Goal: Find specific page/section: Find specific page/section

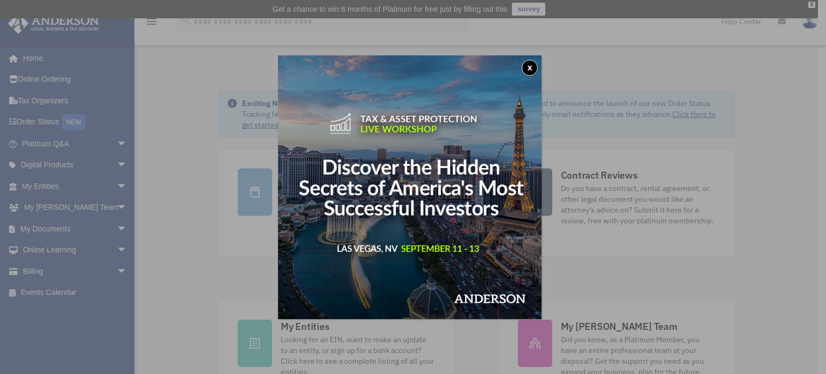
click at [538, 66] on button "x" at bounding box center [530, 68] width 16 height 16
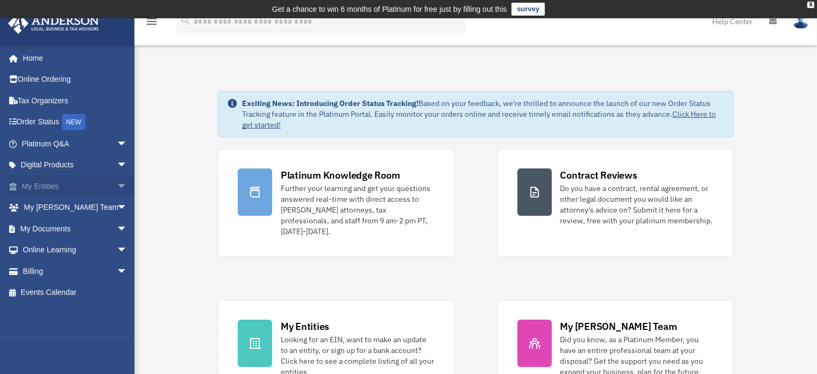
click at [117, 180] on span "arrow_drop_down" at bounding box center [128, 186] width 22 height 22
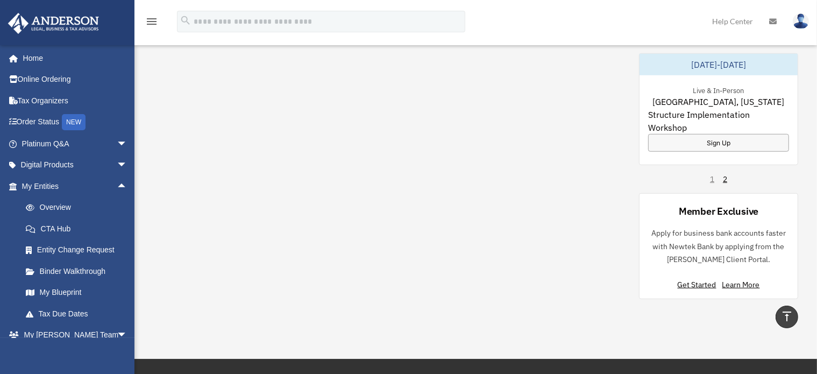
scroll to position [699, 0]
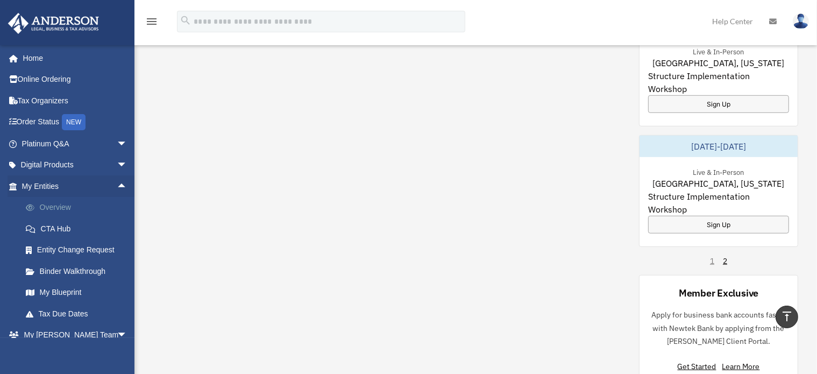
click at [60, 203] on link "Overview" at bounding box center [79, 208] width 129 height 22
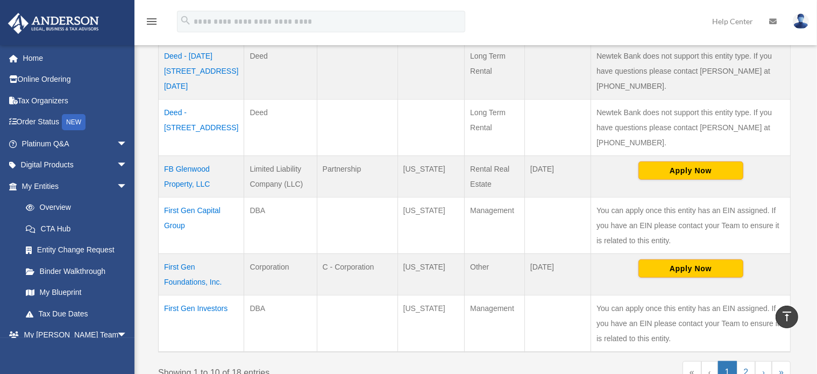
scroll to position [538, 0]
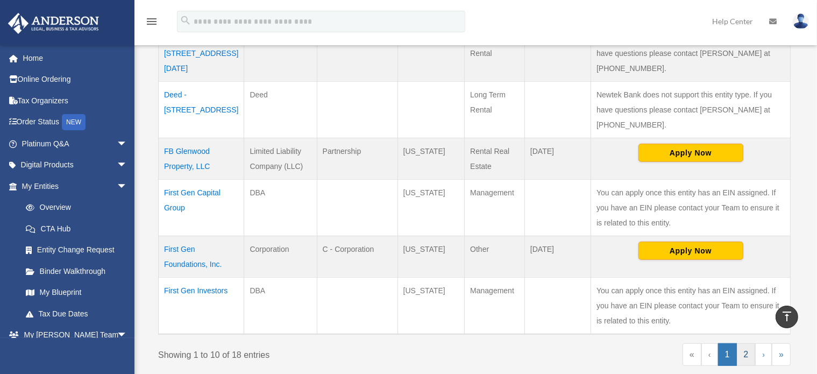
click at [742, 343] on link "2" at bounding box center [746, 354] width 19 height 23
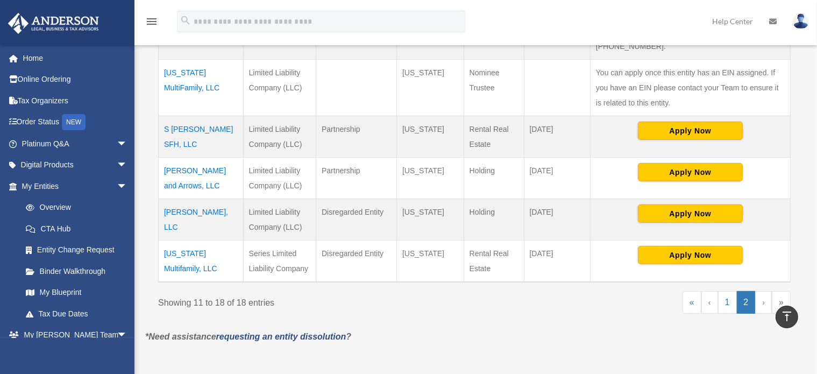
scroll to position [430, 0]
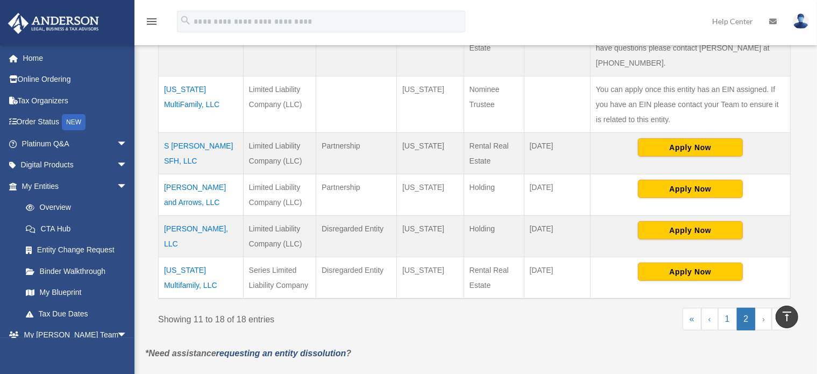
click at [182, 174] on td "[PERSON_NAME] and Arrows, LLC" at bounding box center [201, 194] width 85 height 41
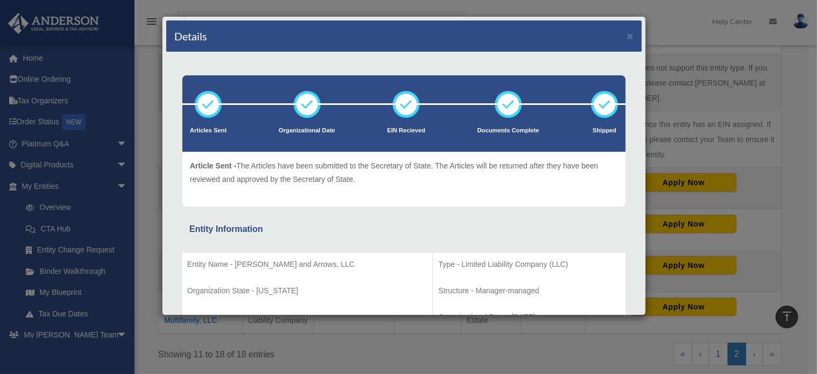
scroll to position [376, 0]
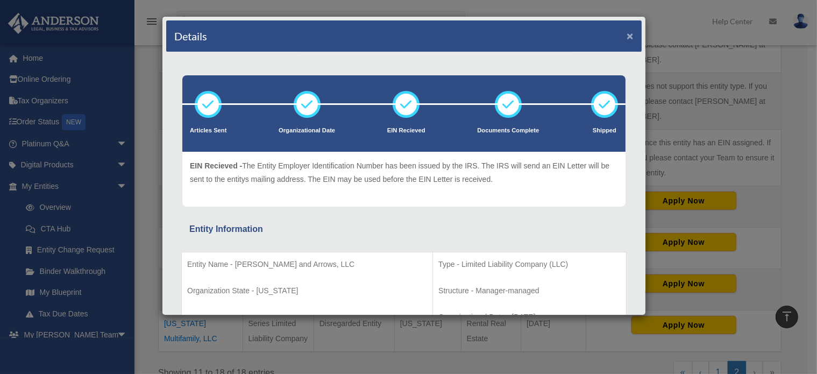
click at [626, 32] on button "×" at bounding box center [629, 35] width 7 height 11
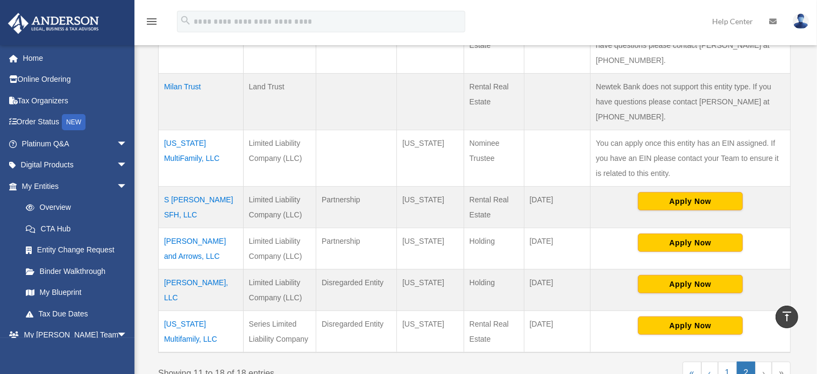
click at [196, 269] on td "[PERSON_NAME], LLC" at bounding box center [201, 289] width 85 height 41
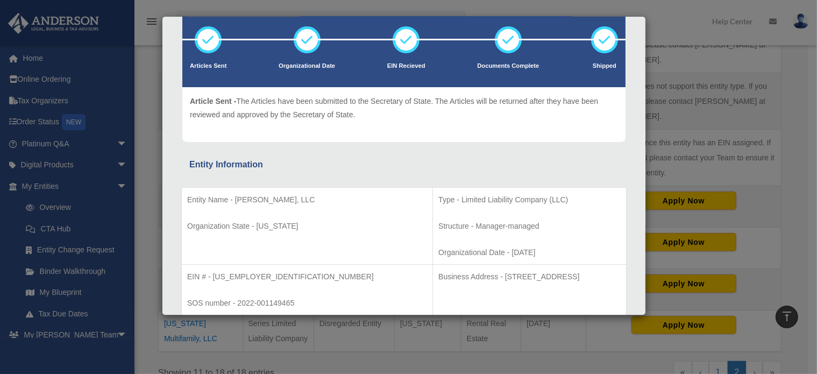
scroll to position [0, 0]
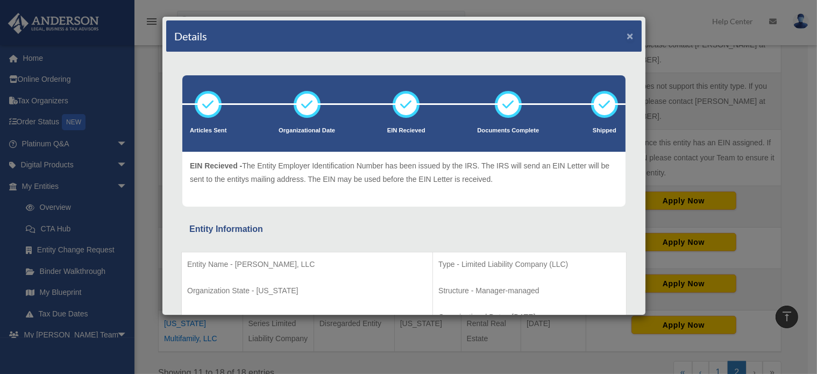
click at [626, 32] on button "×" at bounding box center [629, 35] width 7 height 11
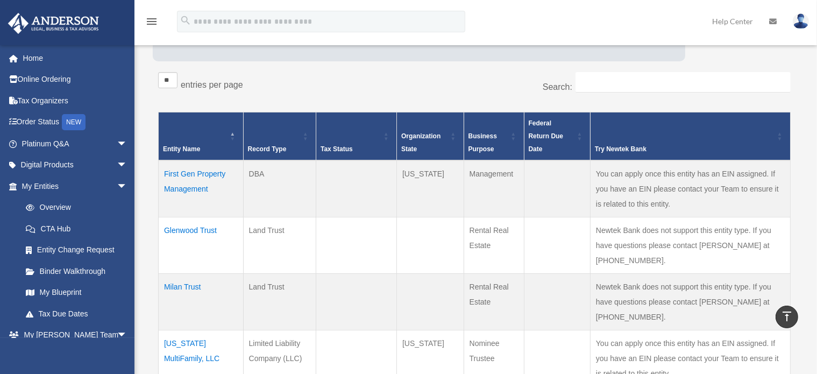
scroll to position [161, 0]
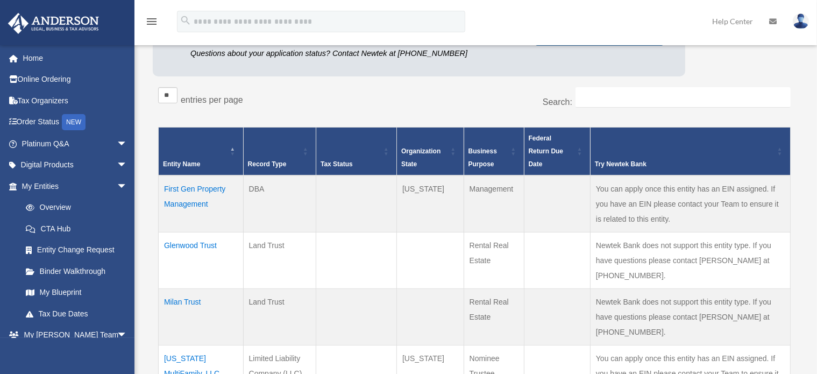
click at [196, 175] on td "First Gen Property Management" at bounding box center [201, 203] width 85 height 57
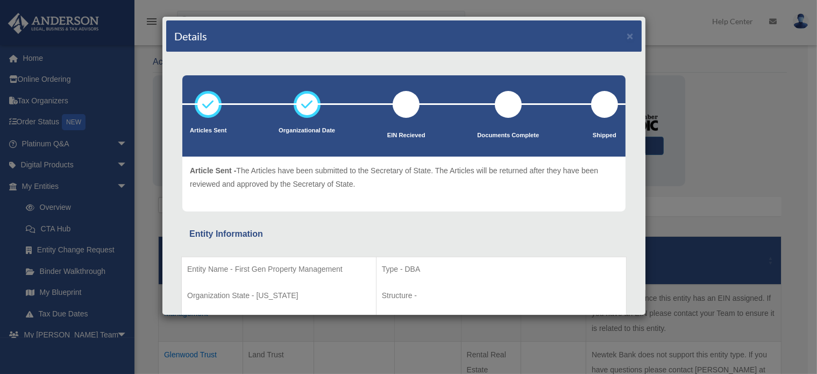
scroll to position [0, 0]
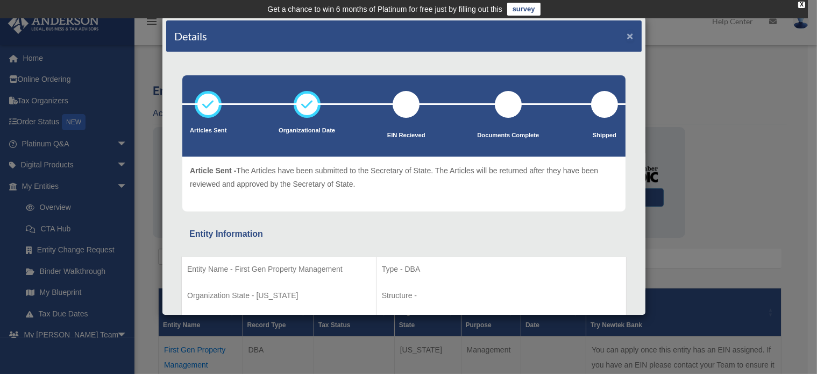
click at [626, 32] on button "×" at bounding box center [629, 35] width 7 height 11
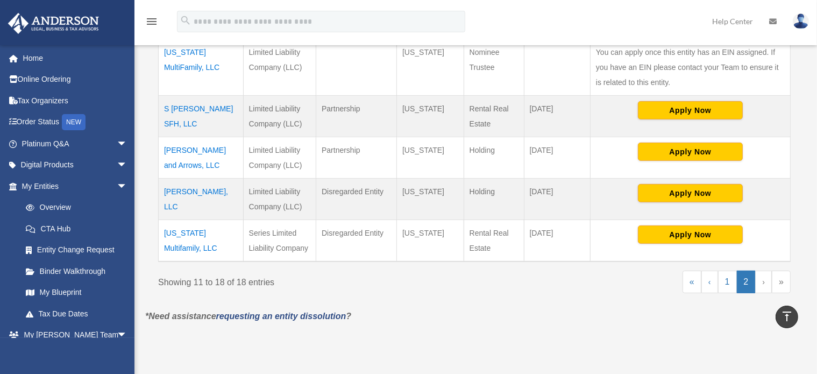
scroll to position [484, 0]
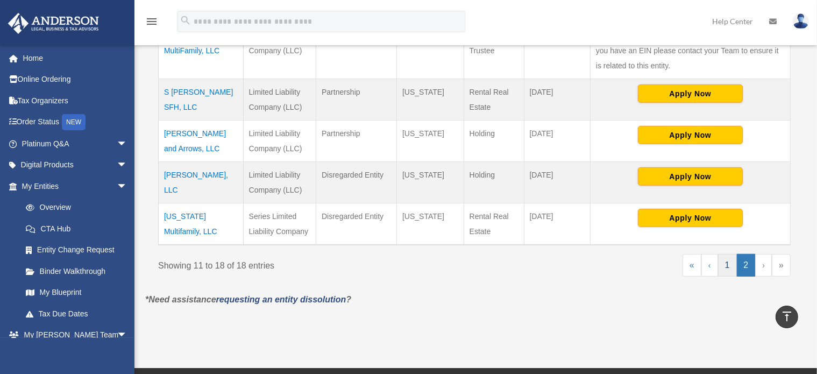
click at [722, 254] on link "1" at bounding box center [727, 265] width 19 height 23
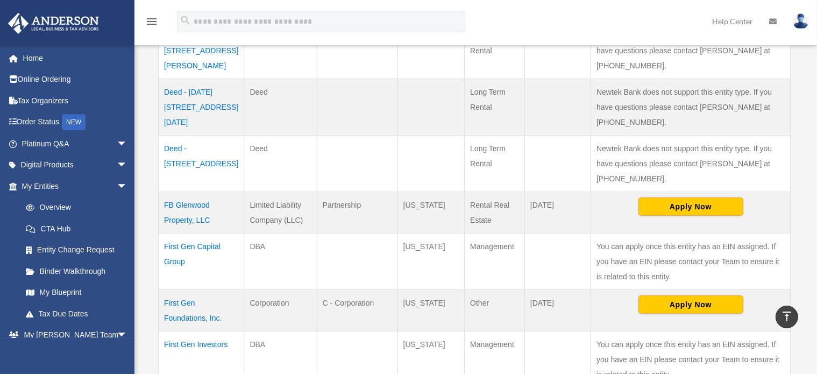
click at [194, 289] on td "First Gen Foundations, Inc." at bounding box center [201, 309] width 85 height 41
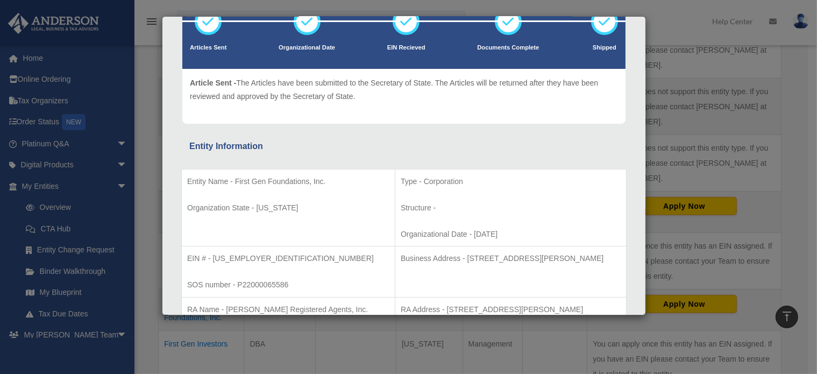
scroll to position [0, 0]
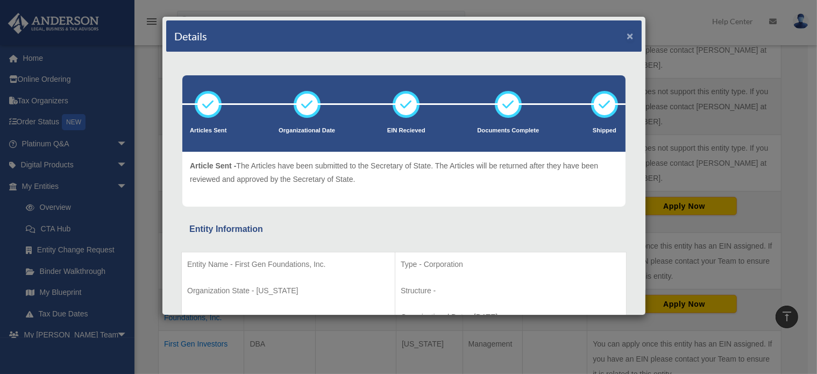
click at [626, 32] on button "×" at bounding box center [629, 35] width 7 height 11
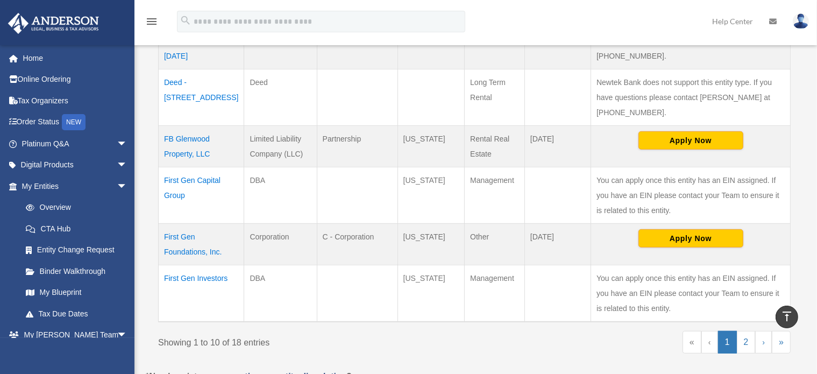
scroll to position [591, 0]
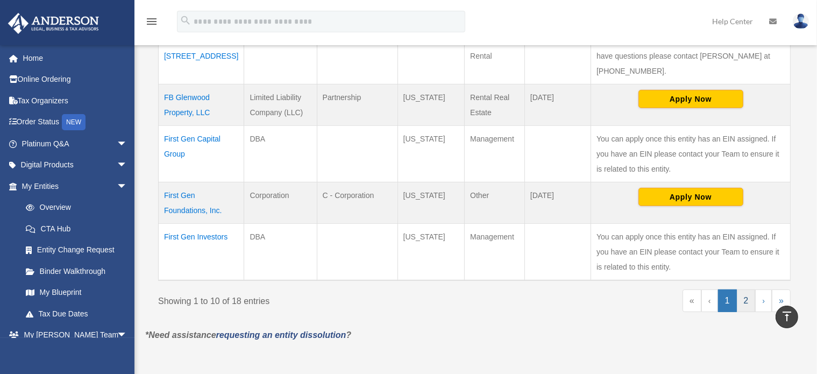
click at [752, 289] on link "2" at bounding box center [746, 300] width 19 height 23
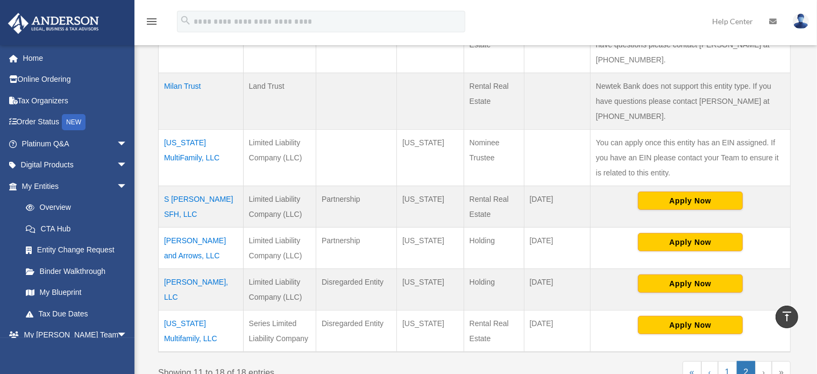
scroll to position [376, 0]
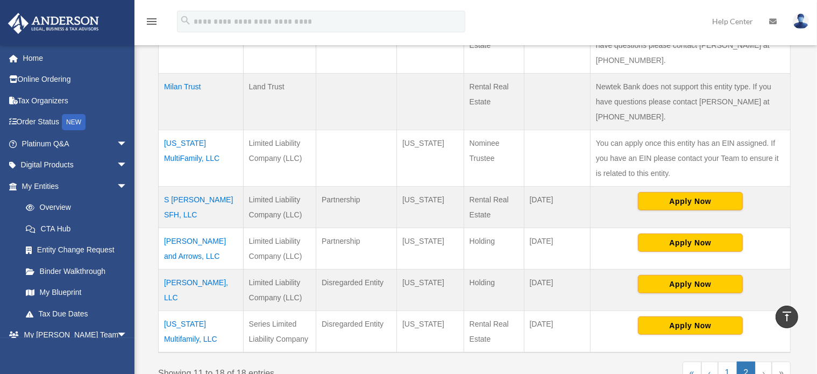
click at [187, 227] on td "[PERSON_NAME] and Arrows, LLC" at bounding box center [201, 247] width 85 height 41
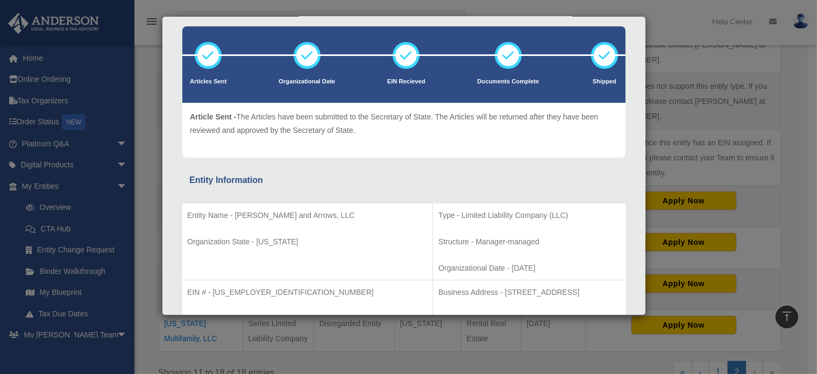
scroll to position [0, 0]
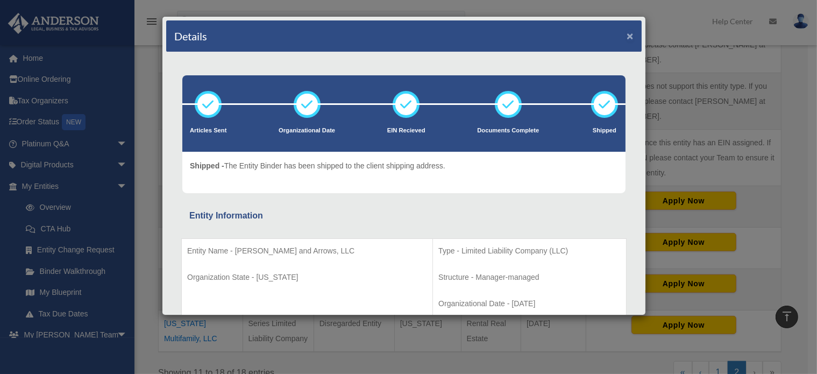
click at [626, 36] on button "×" at bounding box center [629, 35] width 7 height 11
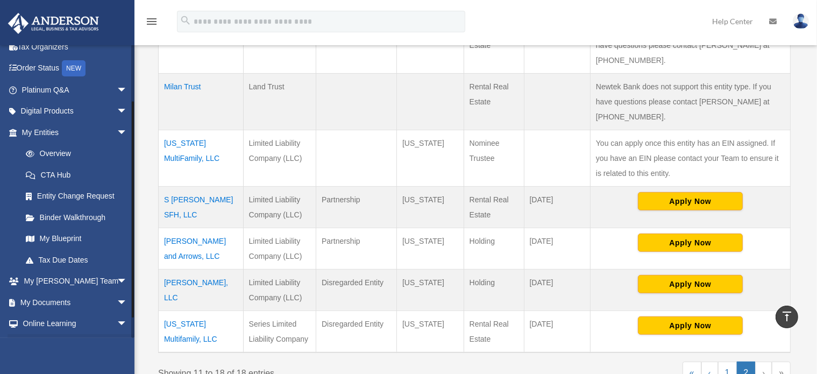
scroll to position [95, 0]
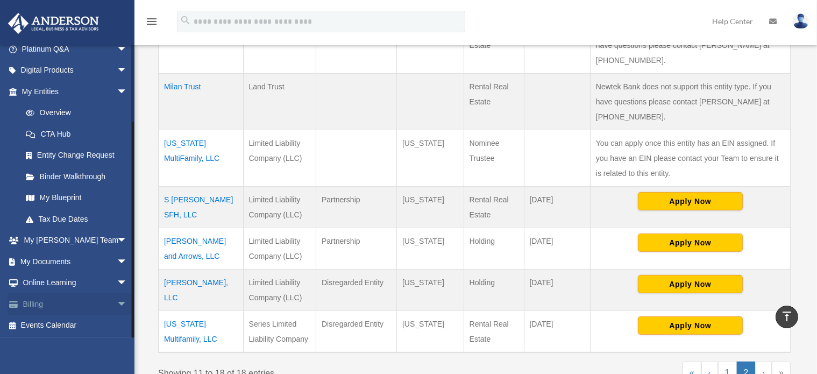
click at [117, 306] on span "arrow_drop_down" at bounding box center [128, 304] width 22 height 22
click at [86, 321] on link "$ Open Invoices" at bounding box center [79, 326] width 129 height 22
